Goal: Check status: Check status

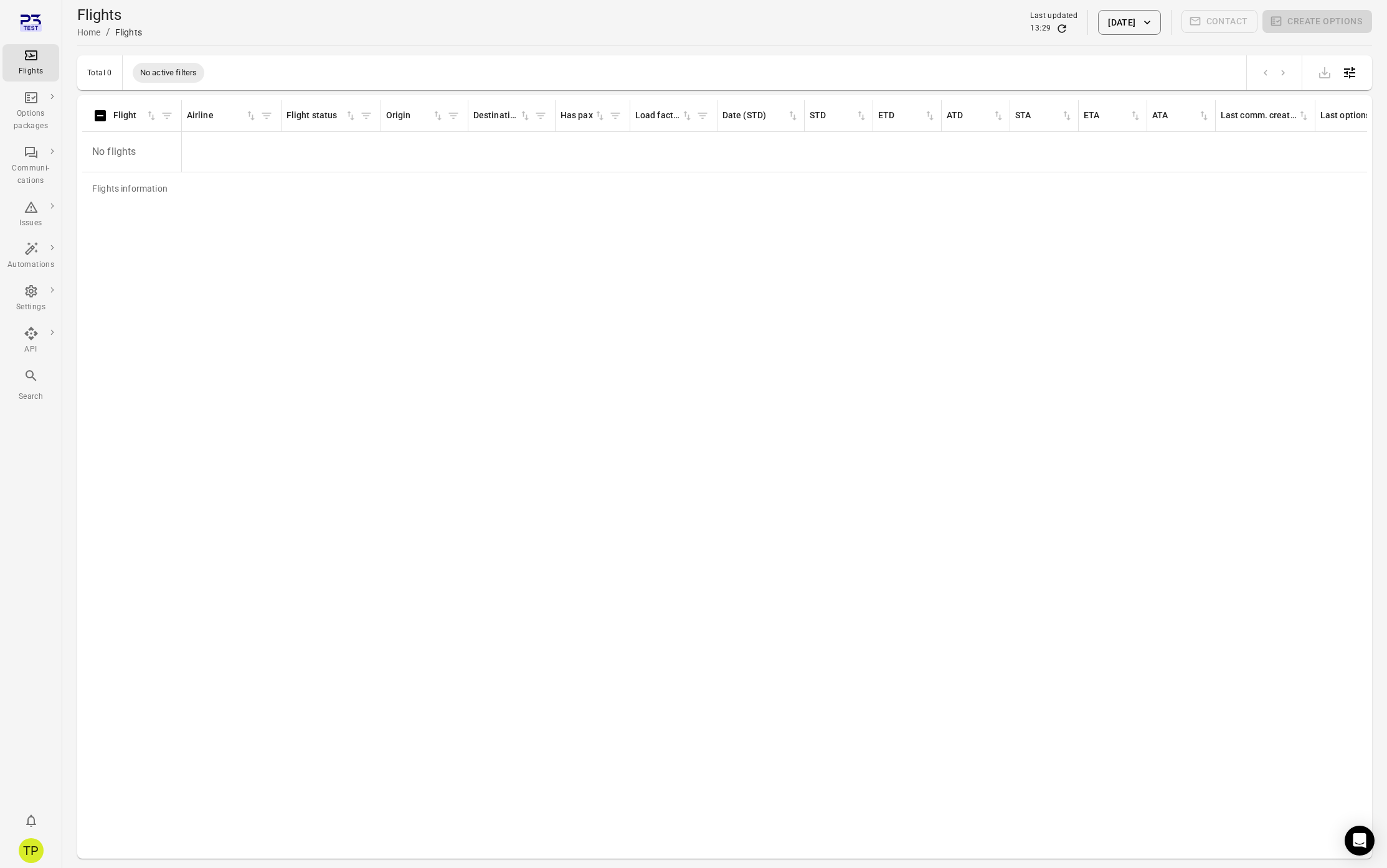
click at [1116, 20] on button "[DATE]" at bounding box center [1128, 22] width 62 height 25
click at [1098, 139] on button "2" at bounding box center [1095, 140] width 22 height 22
click at [1212, 306] on button "Apply" at bounding box center [1218, 306] width 43 height 26
click at [1128, 26] on button "2 Sep 2025" at bounding box center [1128, 22] width 62 height 25
click at [1123, 142] on button "3" at bounding box center [1120, 140] width 22 height 22
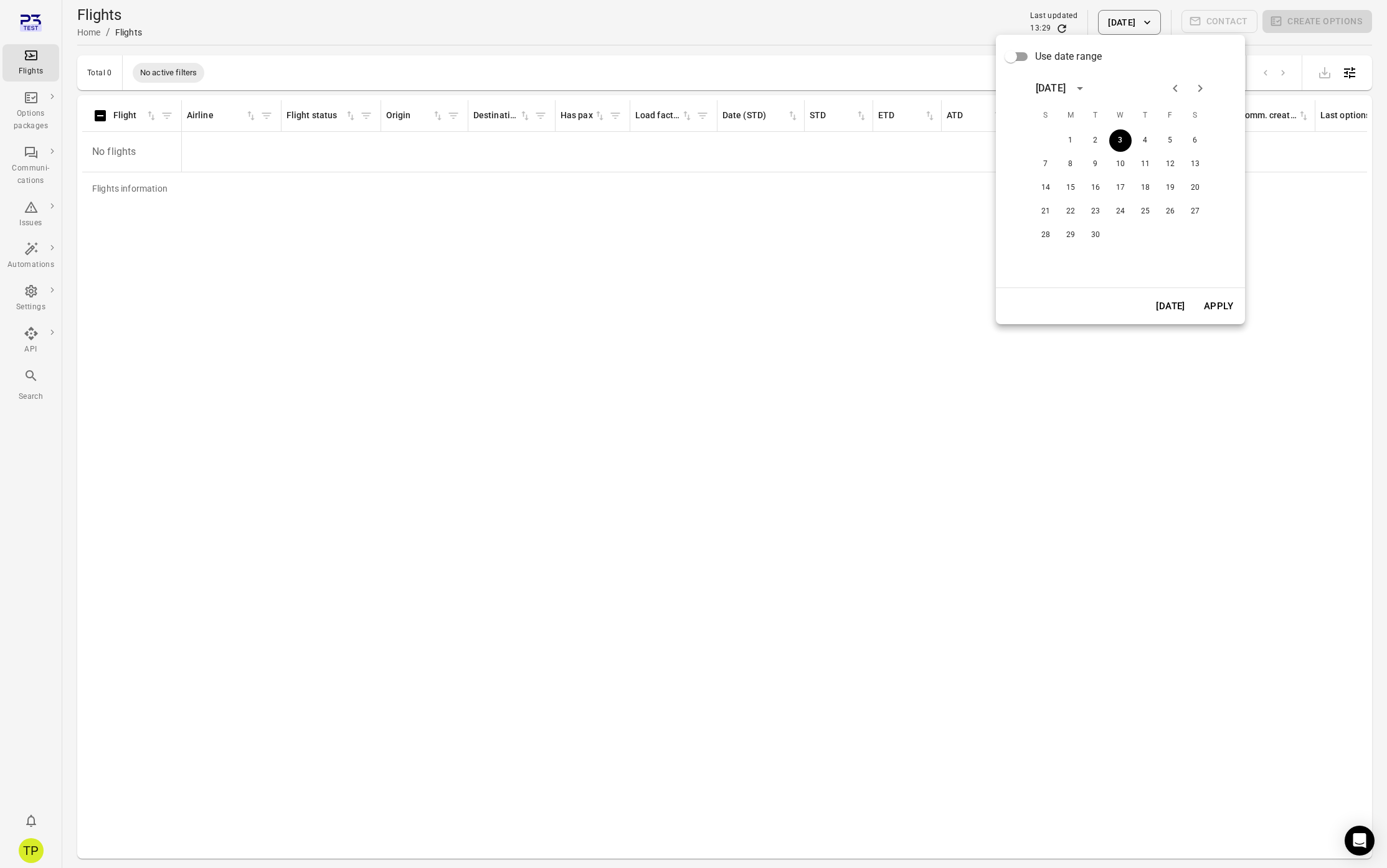
click at [1215, 312] on button "Apply" at bounding box center [1218, 306] width 43 height 26
click at [1122, 31] on button "3 Sep 2025" at bounding box center [1128, 22] width 62 height 25
click at [1148, 145] on button "4" at bounding box center [1145, 140] width 22 height 22
click at [1210, 303] on button "Apply" at bounding box center [1218, 306] width 43 height 26
click at [1132, 17] on button "4 Sep 2025" at bounding box center [1128, 22] width 62 height 25
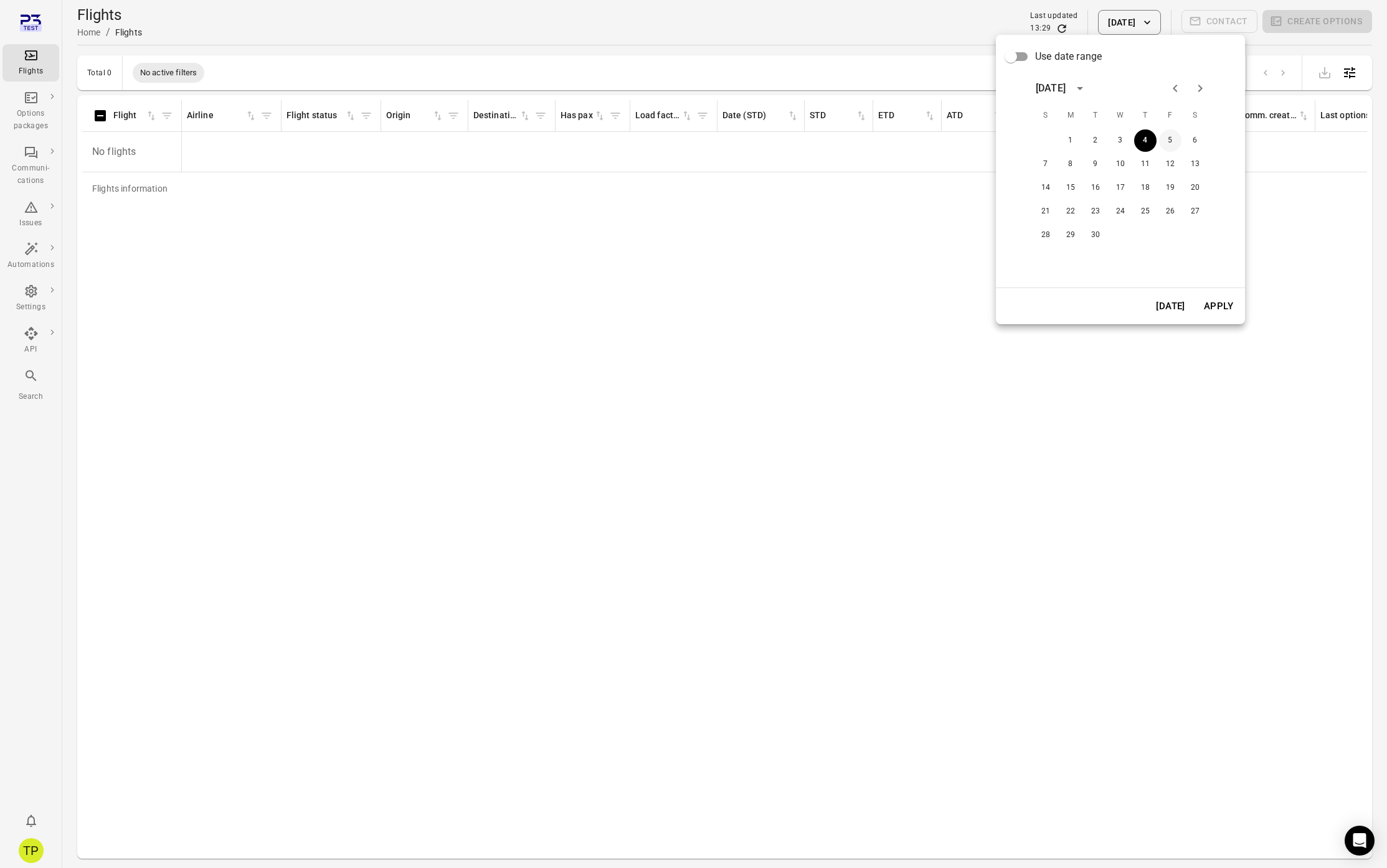
click at [1175, 145] on button "5" at bounding box center [1170, 140] width 22 height 22
click at [1209, 319] on div "Today Apply" at bounding box center [1120, 306] width 249 height 36
click at [1211, 314] on button "Apply" at bounding box center [1218, 306] width 43 height 26
click at [1120, 31] on button "5 Sep 2025" at bounding box center [1128, 22] width 62 height 25
click at [1096, 209] on button "23" at bounding box center [1095, 212] width 22 height 22
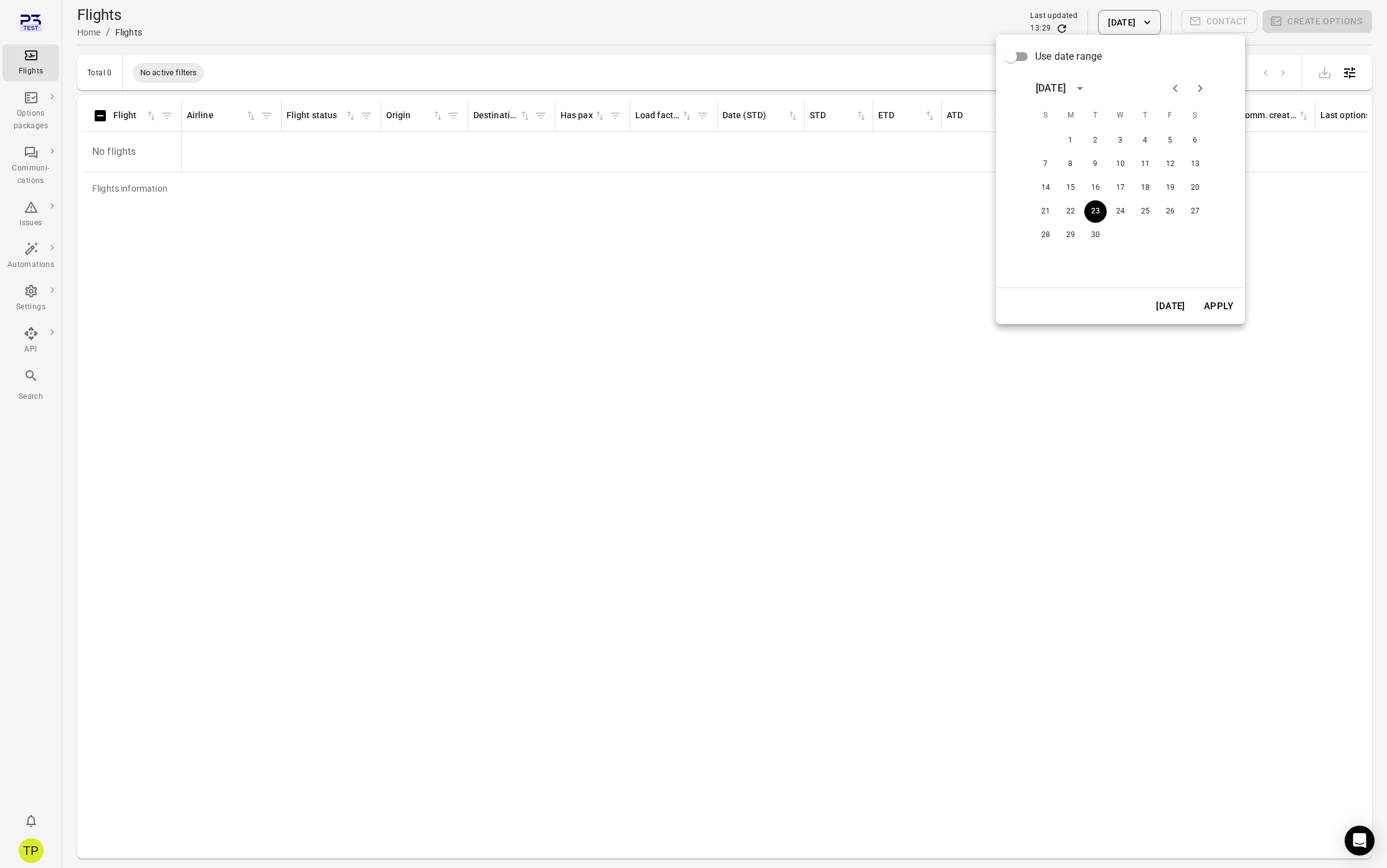
click at [1206, 302] on button "Apply" at bounding box center [1218, 306] width 43 height 26
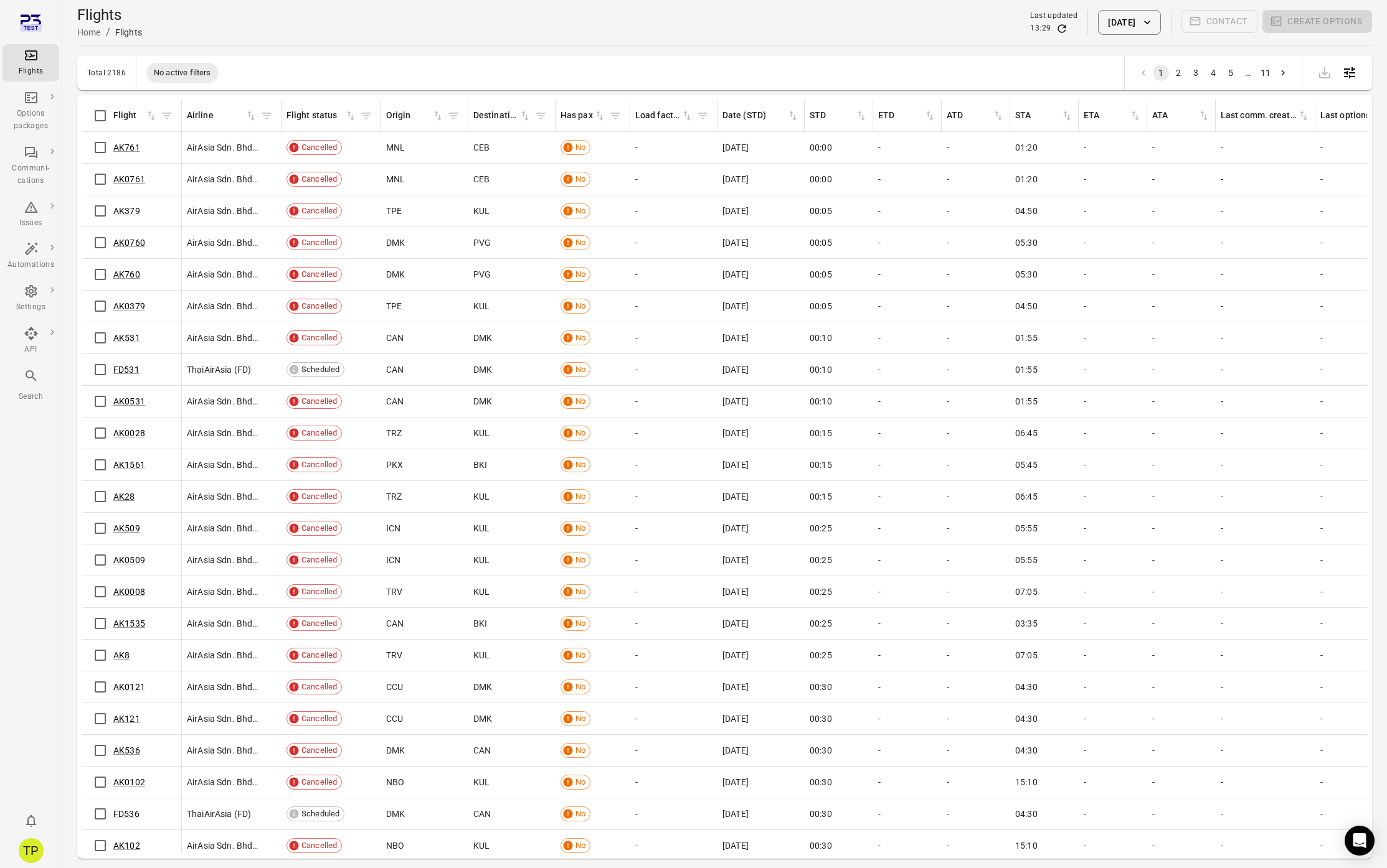
click at [1112, 31] on button "23 Sep 2025" at bounding box center [1128, 22] width 62 height 25
click at [1197, 86] on icon "Next month" at bounding box center [1197, 88] width 4 height 8
click at [1177, 87] on icon "Previous month" at bounding box center [1172, 89] width 15 height 15
click at [1072, 212] on button "22" at bounding box center [1068, 212] width 22 height 22
click at [1212, 302] on button "Apply" at bounding box center [1216, 306] width 43 height 26
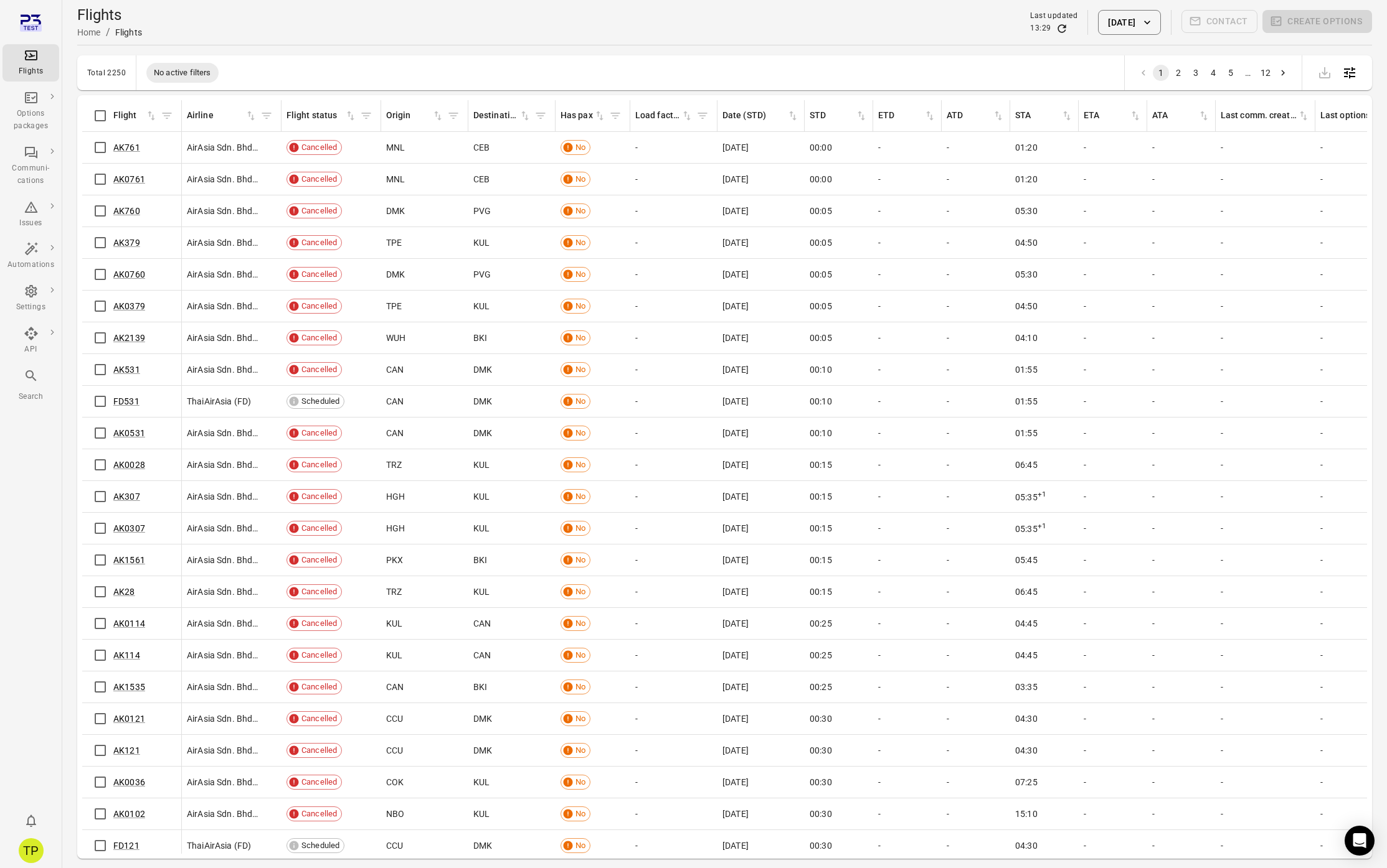
click at [1099, 20] on button "22 Sep 2025" at bounding box center [1128, 22] width 62 height 25
click at [1043, 217] on button "21" at bounding box center [1043, 212] width 22 height 22
click at [1212, 307] on button "Apply" at bounding box center [1216, 306] width 43 height 26
click at [1147, 27] on icon "button" at bounding box center [1147, 22] width 13 height 13
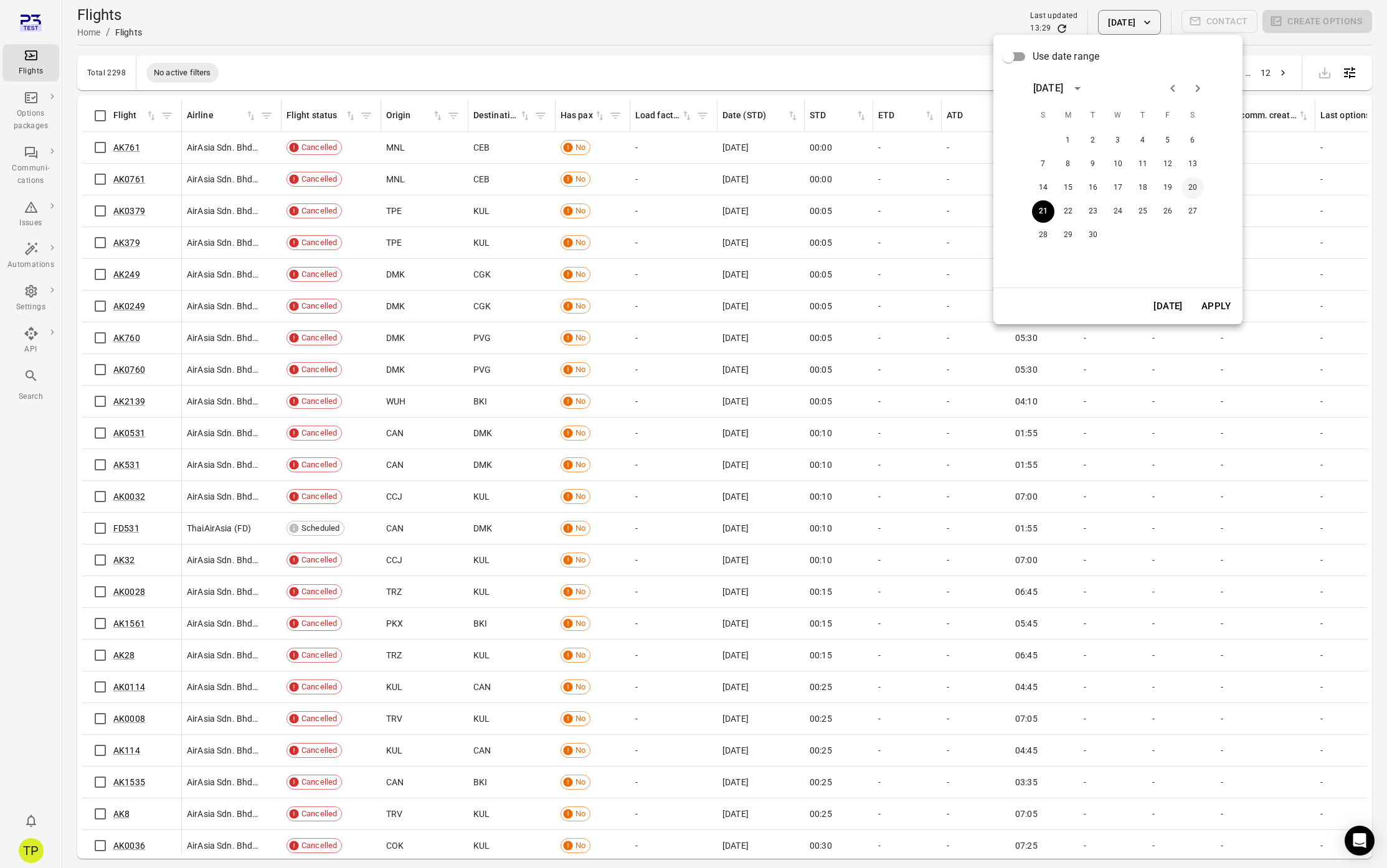
click at [1190, 190] on button "20" at bounding box center [1192, 188] width 22 height 22
click at [1215, 311] on button "Apply" at bounding box center [1216, 306] width 43 height 26
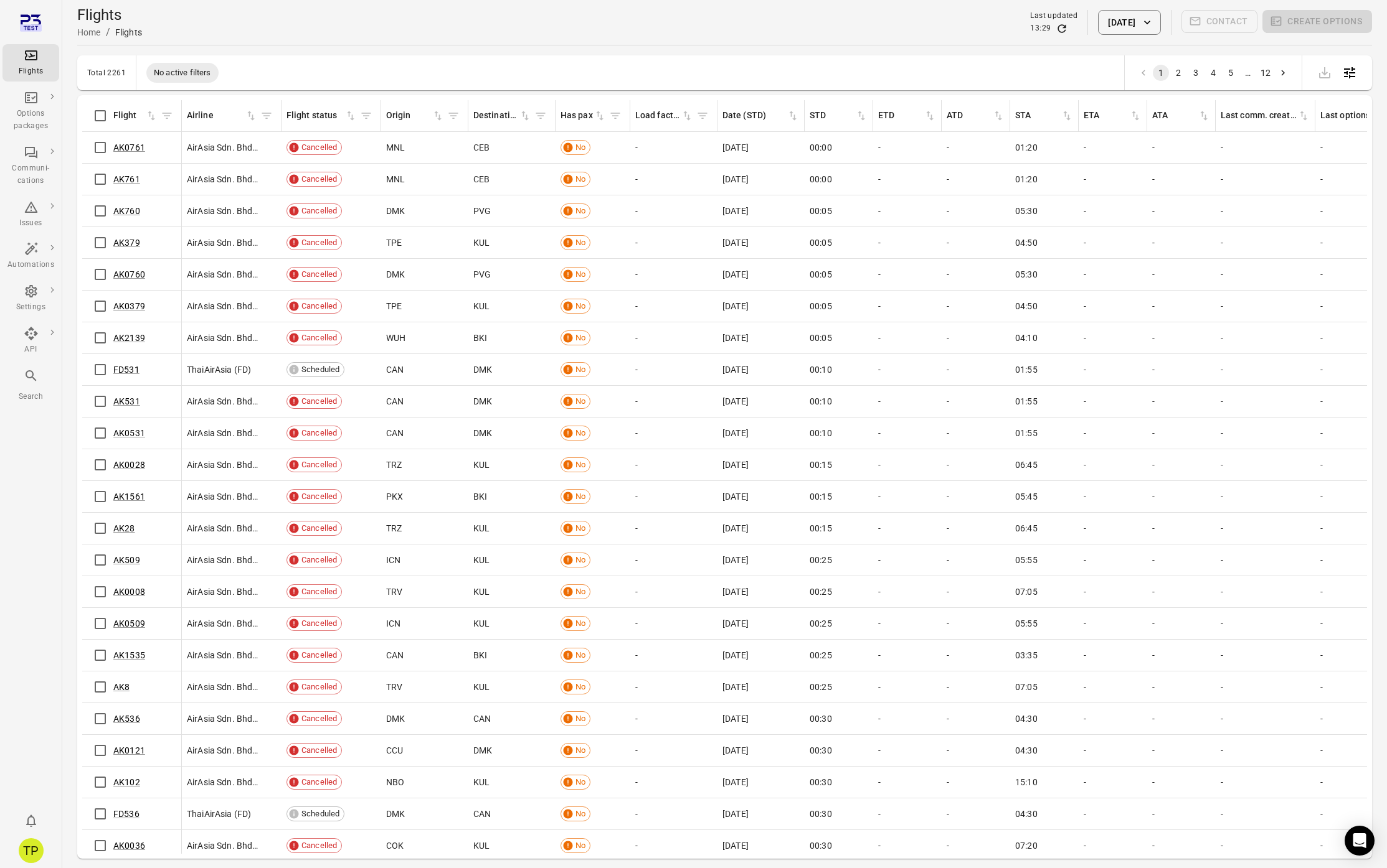
click at [1100, 28] on button "20 Sep 2025" at bounding box center [1128, 22] width 62 height 25
click at [1123, 184] on button "17" at bounding box center [1118, 188] width 22 height 22
click at [1208, 300] on button "Apply" at bounding box center [1216, 306] width 43 height 26
click at [1135, 24] on button "17 Sep 2025" at bounding box center [1128, 22] width 62 height 25
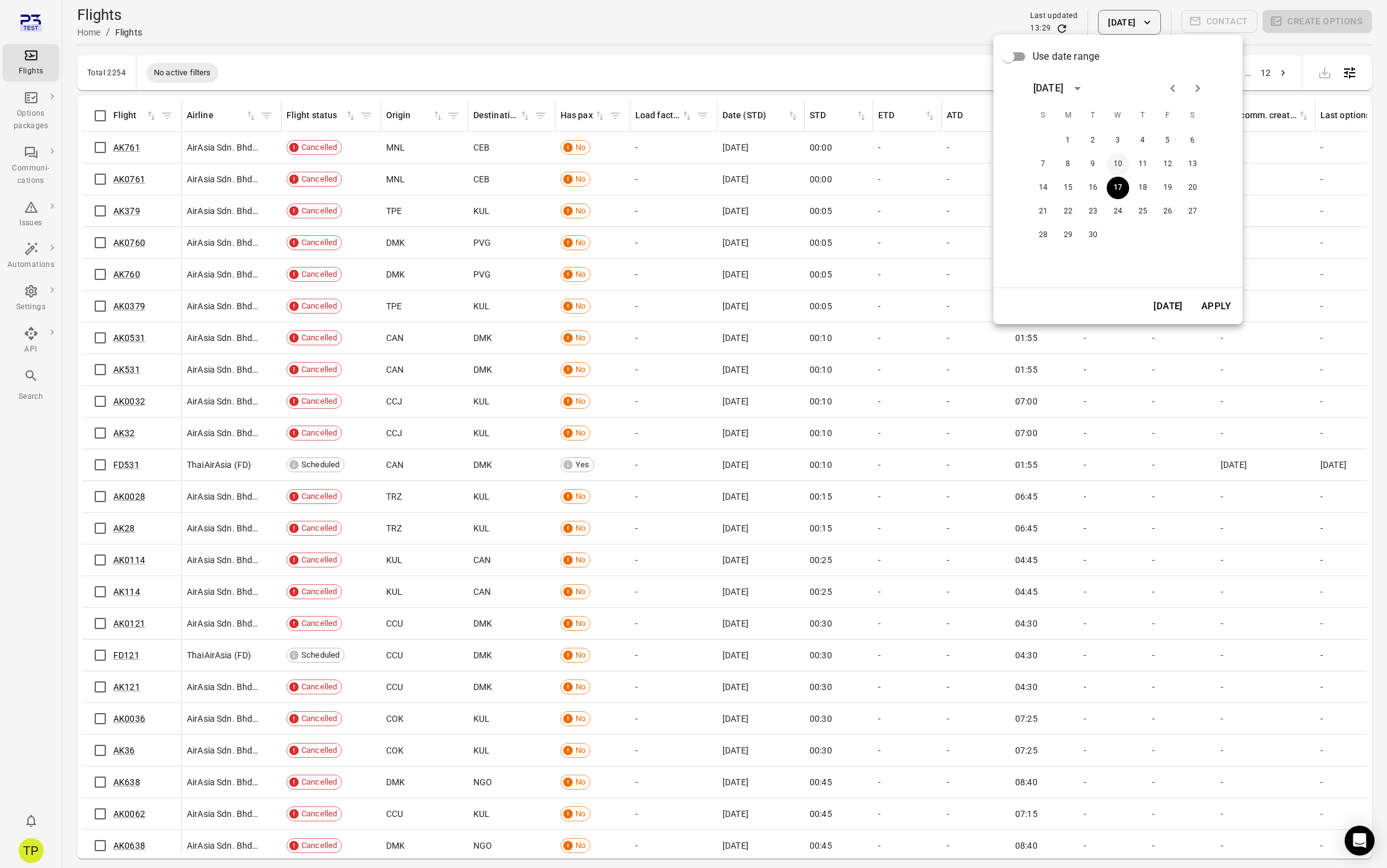
click at [1121, 163] on button "10" at bounding box center [1118, 164] width 22 height 22
click at [1212, 306] on button "Apply" at bounding box center [1216, 306] width 43 height 26
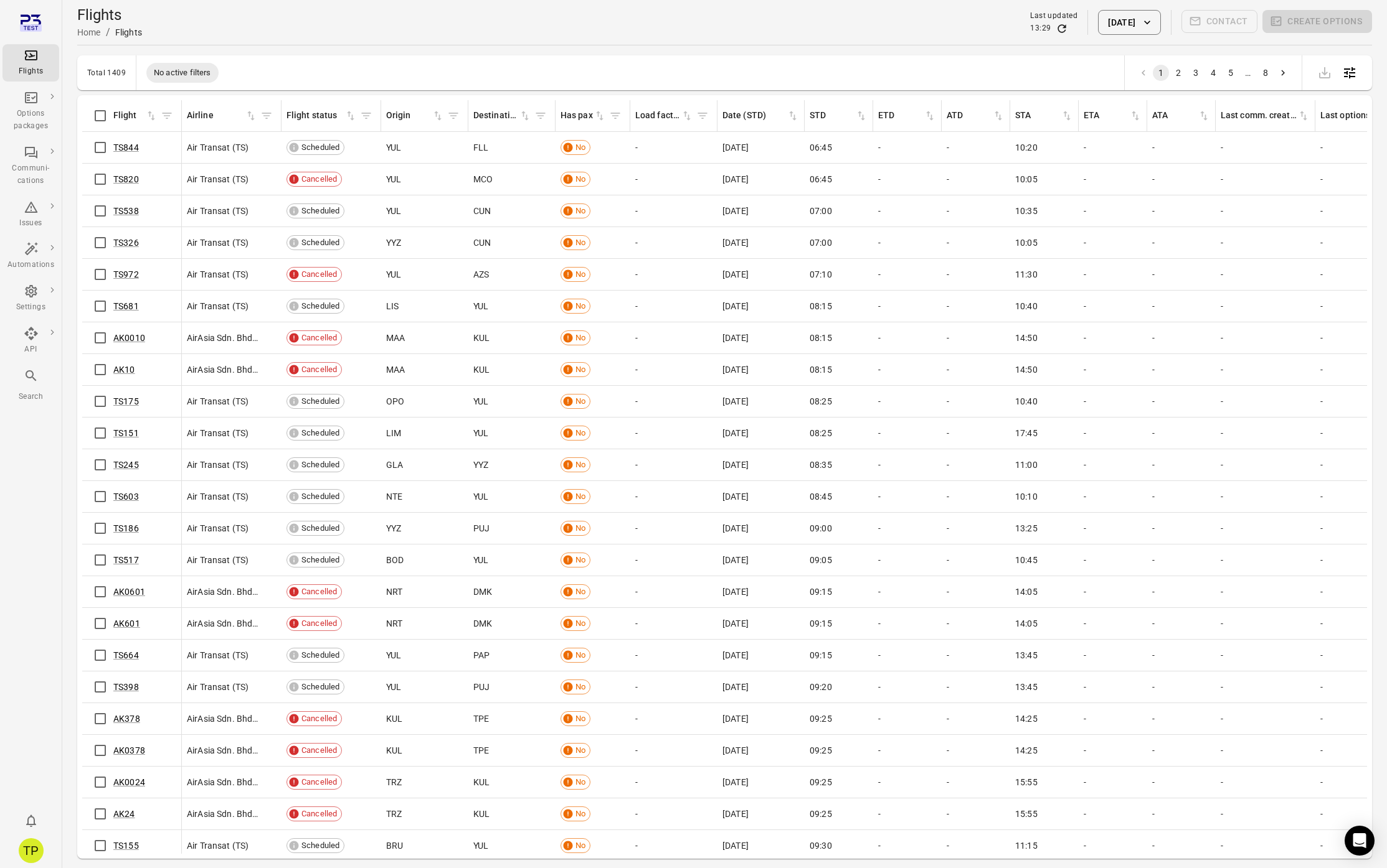
click at [1138, 29] on button "10 Sep 2025" at bounding box center [1128, 22] width 62 height 25
click at [1102, 157] on button "9" at bounding box center [1092, 164] width 22 height 22
click at [1209, 306] on button "Apply" at bounding box center [1216, 306] width 43 height 26
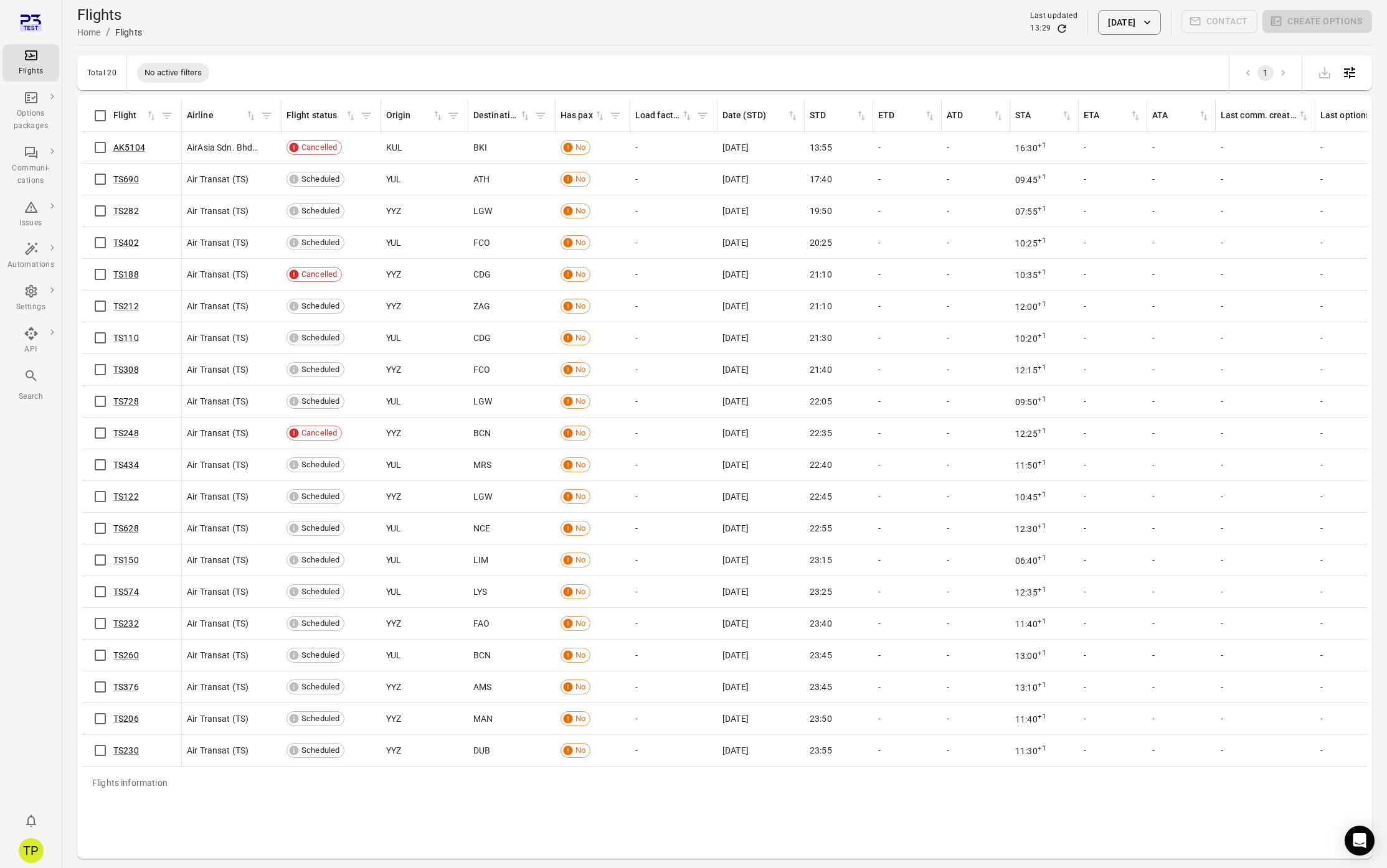
click at [1126, 15] on button "9 Sep 2025" at bounding box center [1128, 22] width 62 height 25
click at [1075, 159] on button "8" at bounding box center [1070, 164] width 22 height 22
click at [1218, 305] on button "Apply" at bounding box center [1218, 306] width 43 height 26
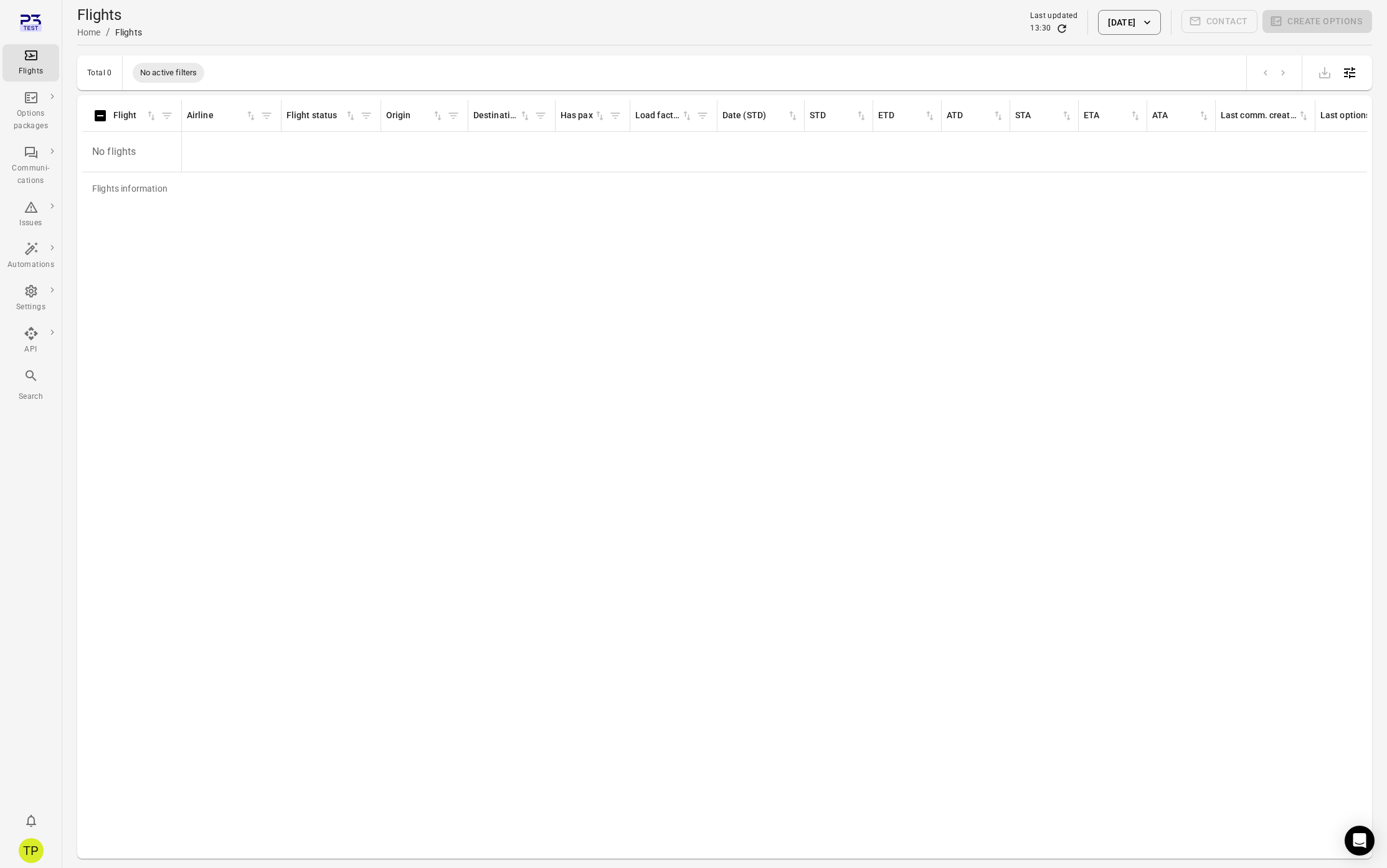
click at [45, 70] on div "Flights" at bounding box center [31, 71] width 47 height 13
click at [1112, 25] on button "8 Sep 2025" at bounding box center [1128, 22] width 62 height 25
click at [1143, 188] on button "18" at bounding box center [1145, 188] width 22 height 22
click at [1207, 305] on button "Apply" at bounding box center [1218, 306] width 43 height 26
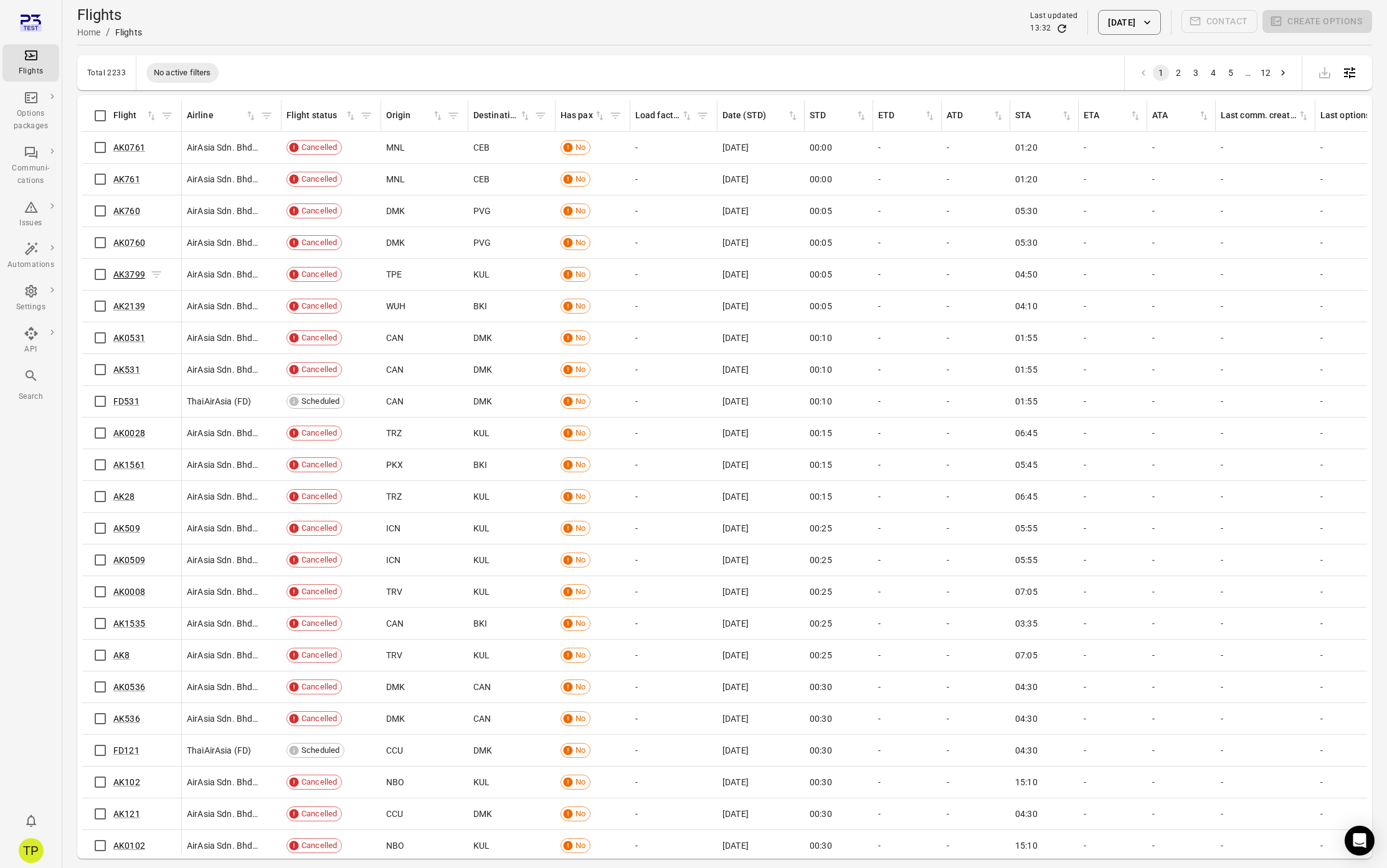
click at [131, 275] on link "AK3799" at bounding box center [129, 275] width 32 height 10
